Goal: Task Accomplishment & Management: Manage account settings

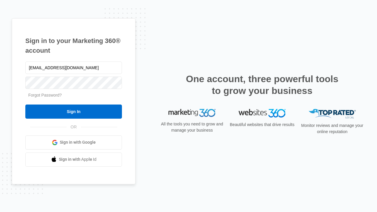
type input "dankie614@gmail.com"
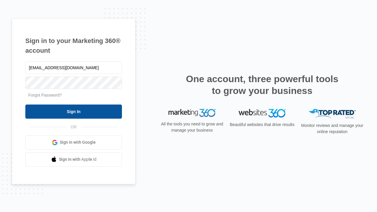
click at [74, 111] on input "Sign In" at bounding box center [73, 112] width 97 height 14
